Goal: Navigation & Orientation: Find specific page/section

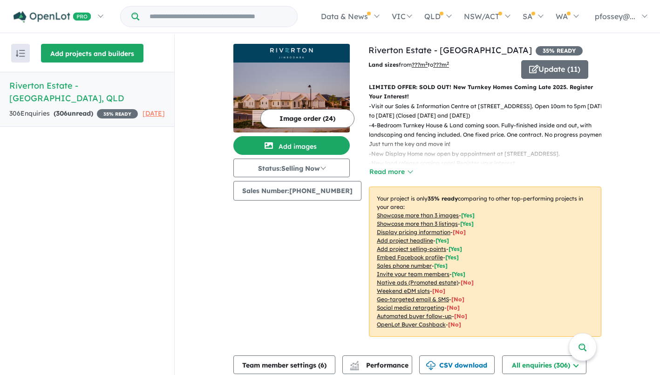
click at [79, 60] on button "Add projects and builders" at bounding box center [92, 53] width 103 height 19
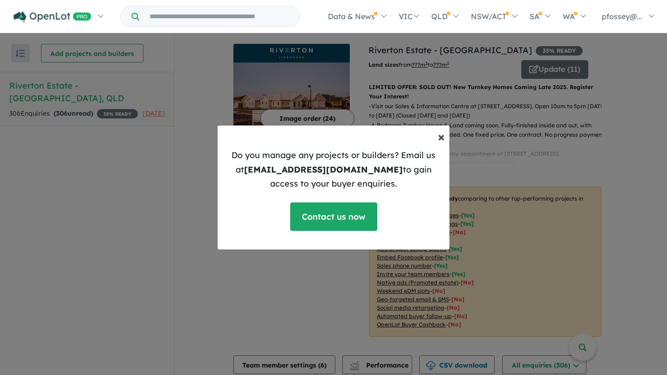
click at [442, 137] on span "×" at bounding box center [441, 136] width 7 height 16
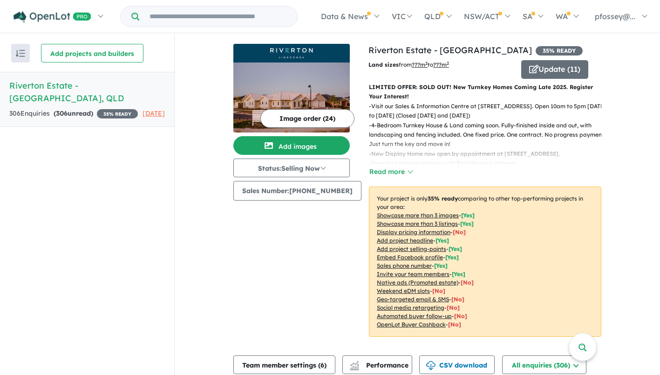
scroll to position [298, 0]
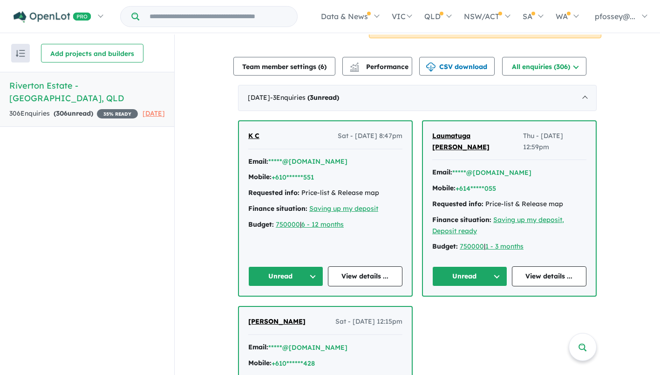
click at [660, 21] on div "Homepage My Dashboard (1) Buyer Demand Index Suburb/Council Report Sales Traini…" at bounding box center [330, 16] width 660 height 33
click at [656, 6] on div "Homepage My Dashboard (1) Buyer Demand Index Suburb/Council Report Sales Traini…" at bounding box center [330, 16] width 660 height 33
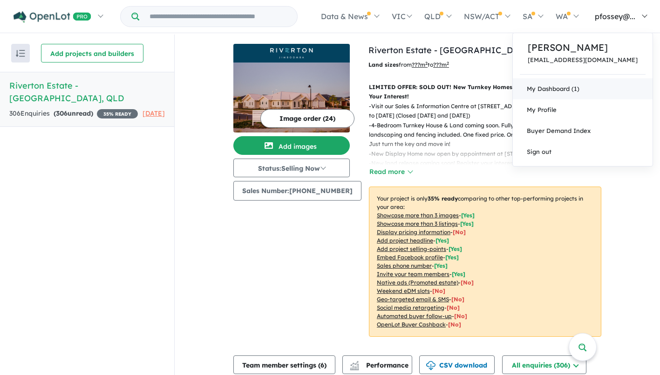
click at [591, 85] on link "My Dashboard (1)" at bounding box center [583, 88] width 140 height 21
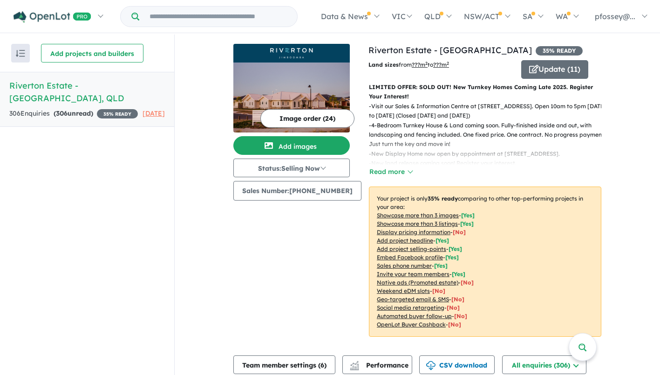
click at [18, 52] on img "button" at bounding box center [20, 53] width 9 height 7
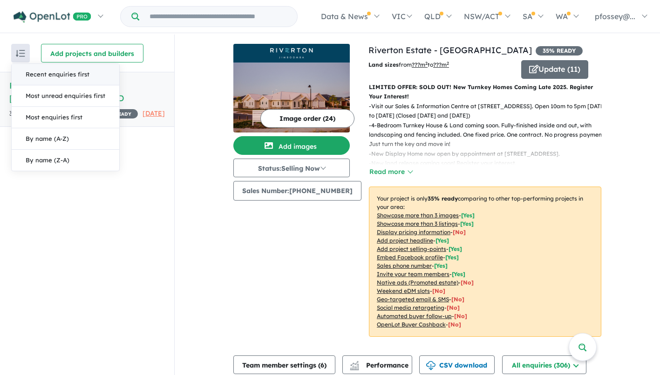
click at [96, 260] on div "Recent enquiries first Most unread enquiries first Most enquiries first By name…" at bounding box center [87, 204] width 174 height 341
